Goal: Task Accomplishment & Management: Complete application form

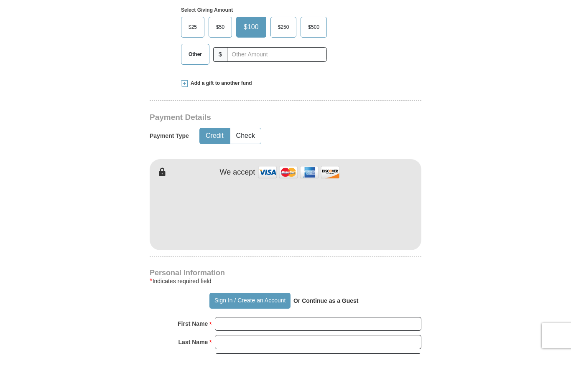
scroll to position [319, 0]
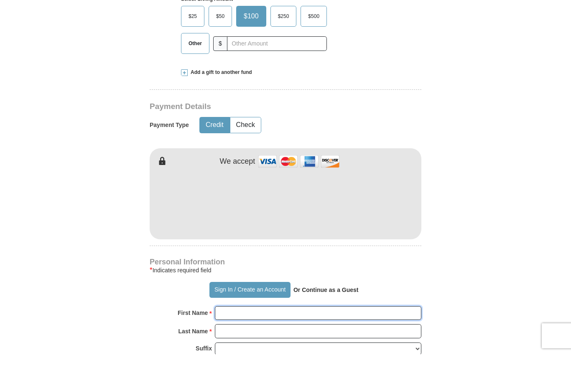
click at [257, 335] on input "First Name *" at bounding box center [318, 342] width 206 height 14
type input "[PERSON_NAME]"
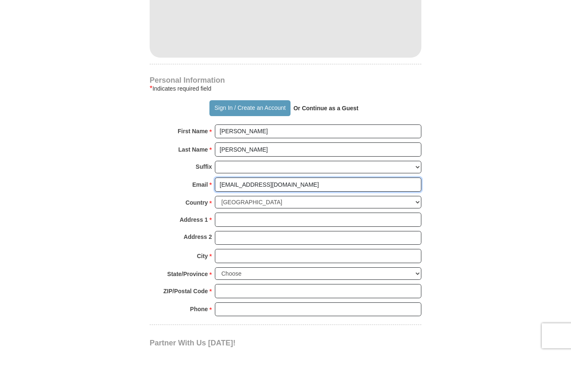
scroll to position [502, 0]
type input "[EMAIL_ADDRESS][DOMAIN_NAME]"
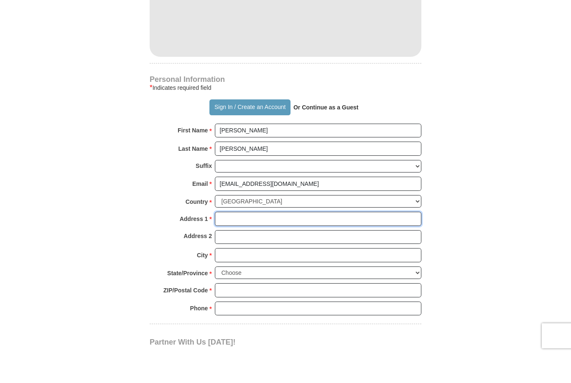
click at [285, 241] on input "Address 1 *" at bounding box center [318, 248] width 206 height 14
type input "[STREET_ADDRESS]"
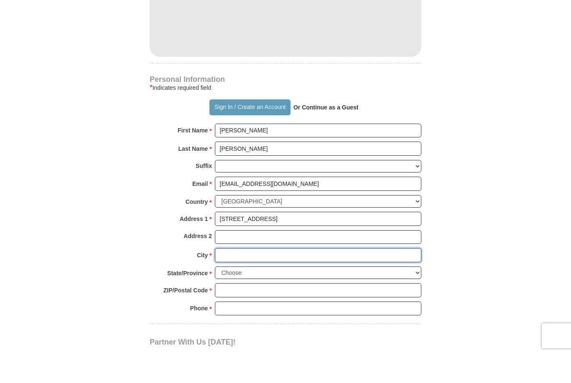
click at [264, 277] on input "City *" at bounding box center [318, 284] width 206 height 14
type input "[GEOGRAPHIC_DATA]"
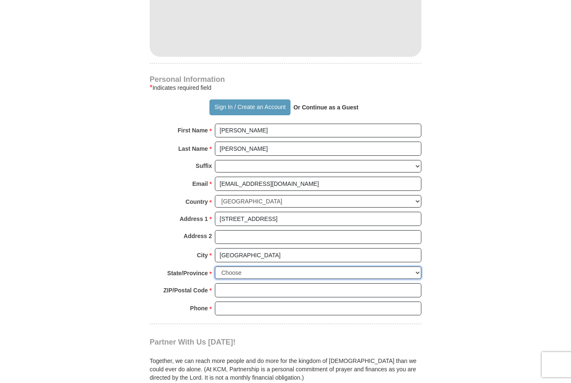
select select "SC"
click at [257, 283] on input "ZIP/Postal Code *" at bounding box center [318, 290] width 206 height 14
type input "29169"
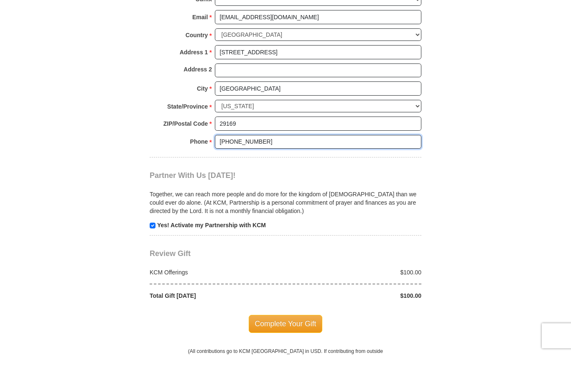
scroll to position [677, 0]
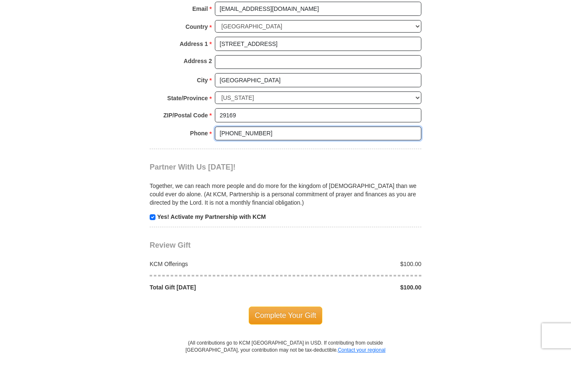
type input "[PHONE_NUMBER]"
click at [153, 212] on p "Yes! Activate my Partnership with KCM" at bounding box center [286, 216] width 272 height 8
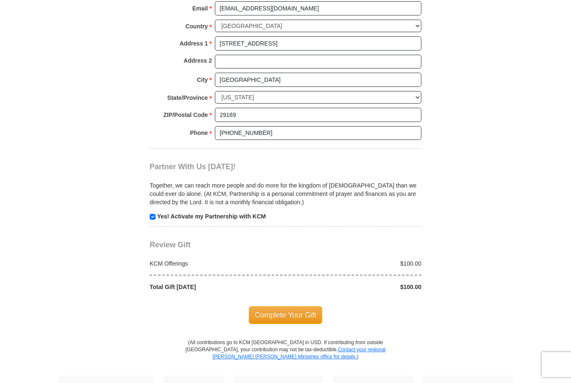
click at [150, 214] on input "checkbox" at bounding box center [153, 217] width 6 height 6
checkbox input "false"
click at [295, 306] on span "Complete Your Gift" at bounding box center [286, 315] width 74 height 18
